Goal: Find contact information: Find contact information

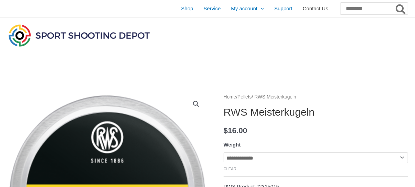
click at [303, 11] on span "Contact Us" at bounding box center [315, 8] width 25 height 17
